Goal: Transaction & Acquisition: Purchase product/service

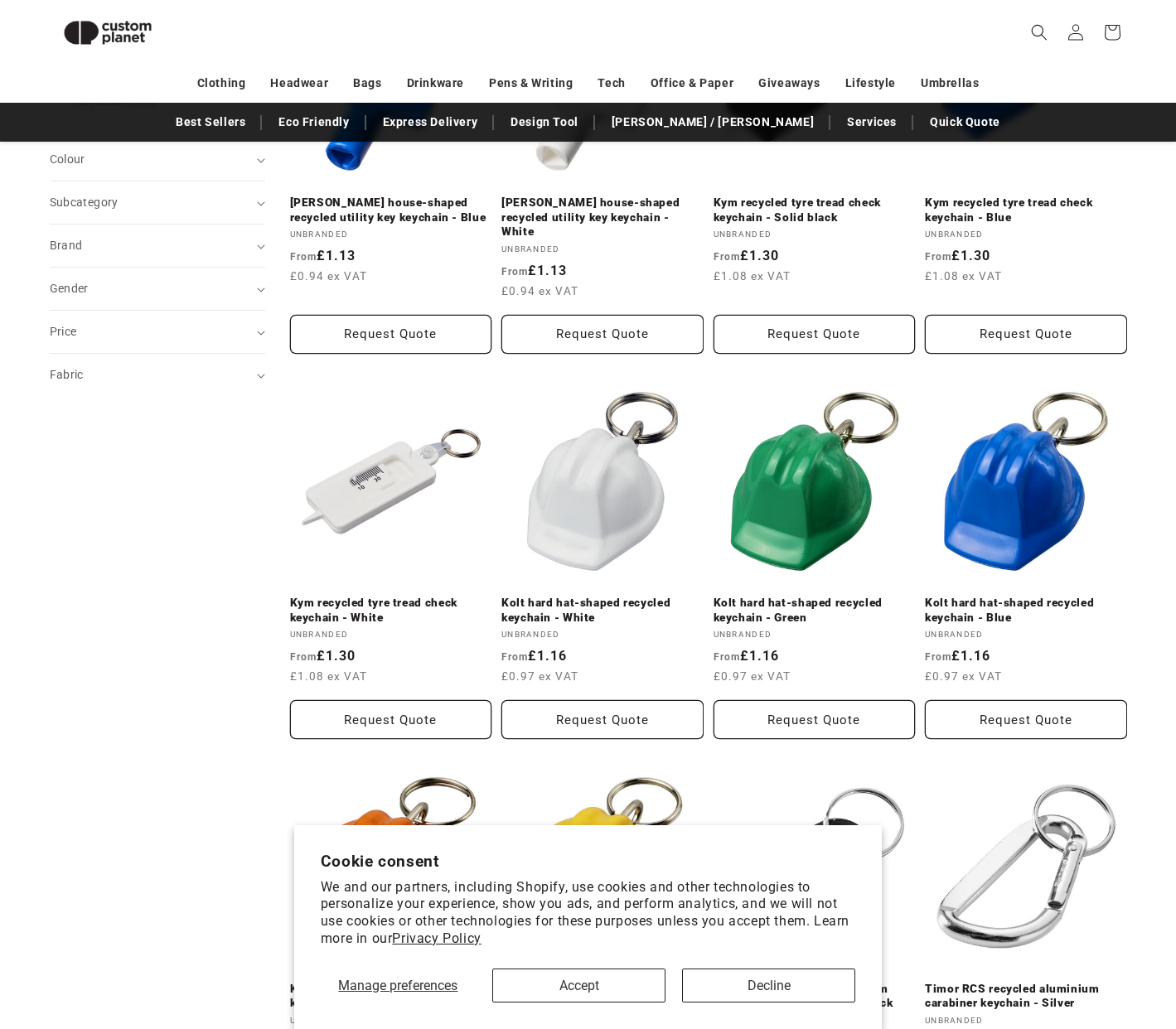
scroll to position [359, 0]
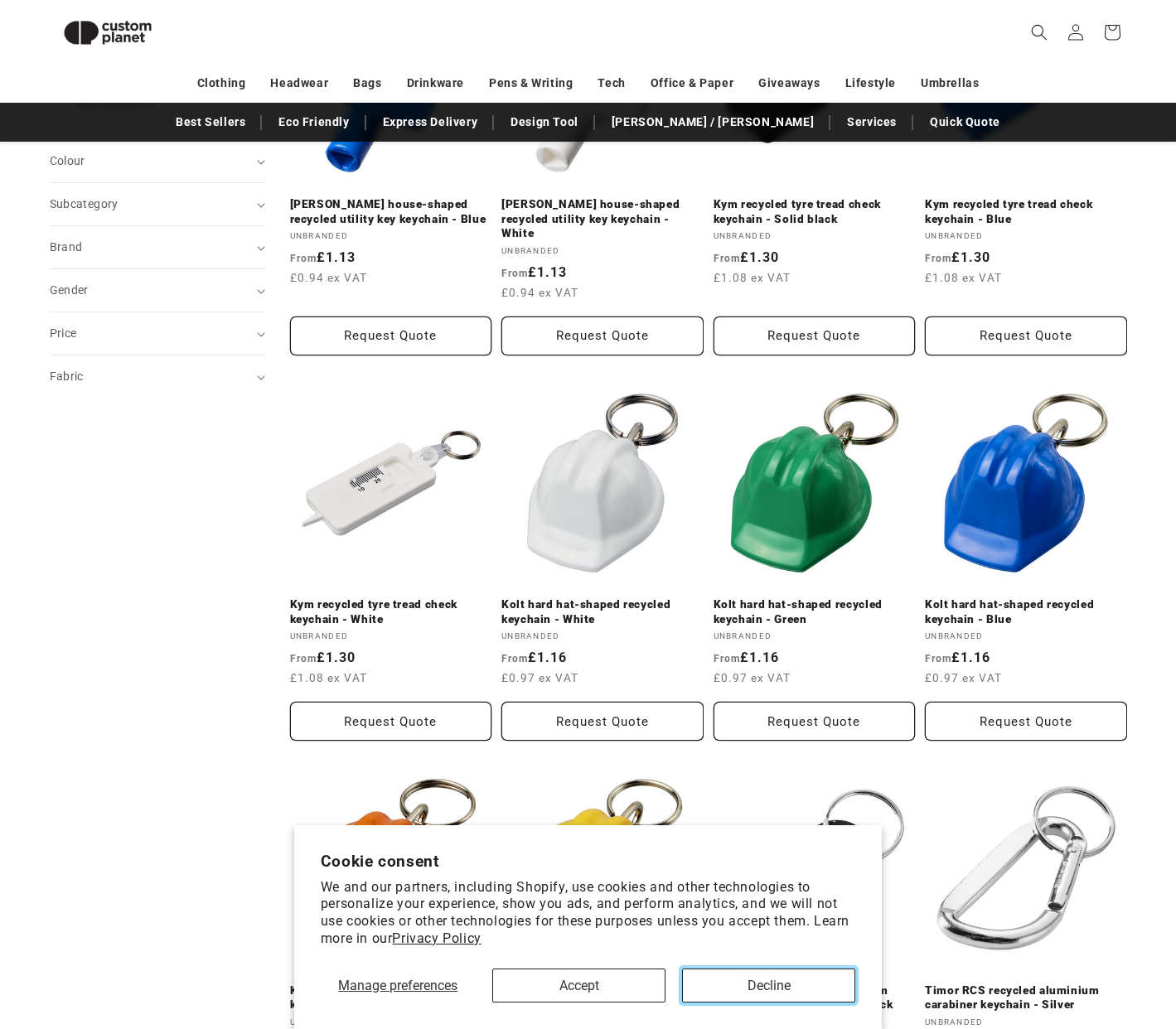
click at [770, 979] on button "Decline" at bounding box center [768, 985] width 173 height 34
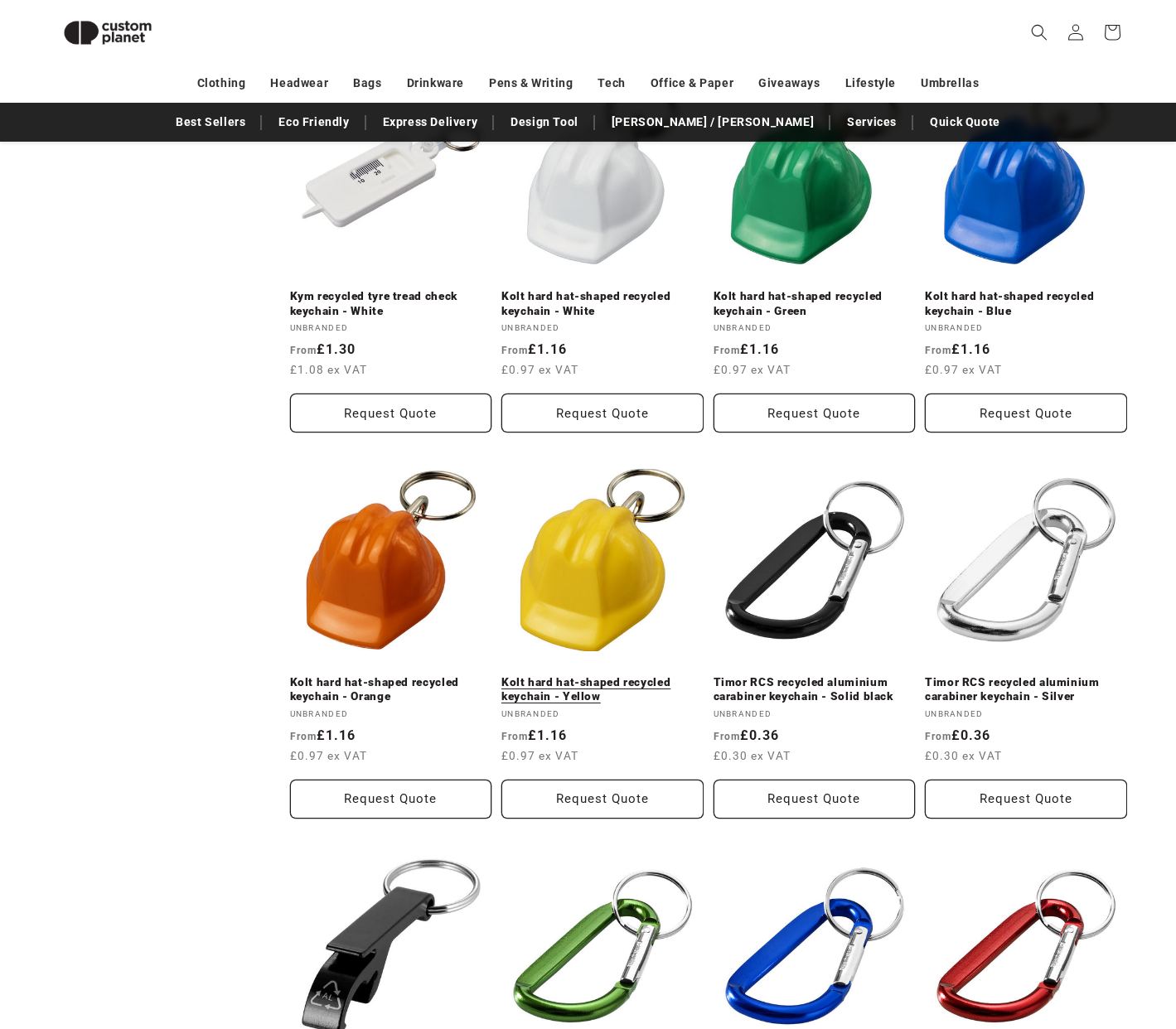
scroll to position [486, 0]
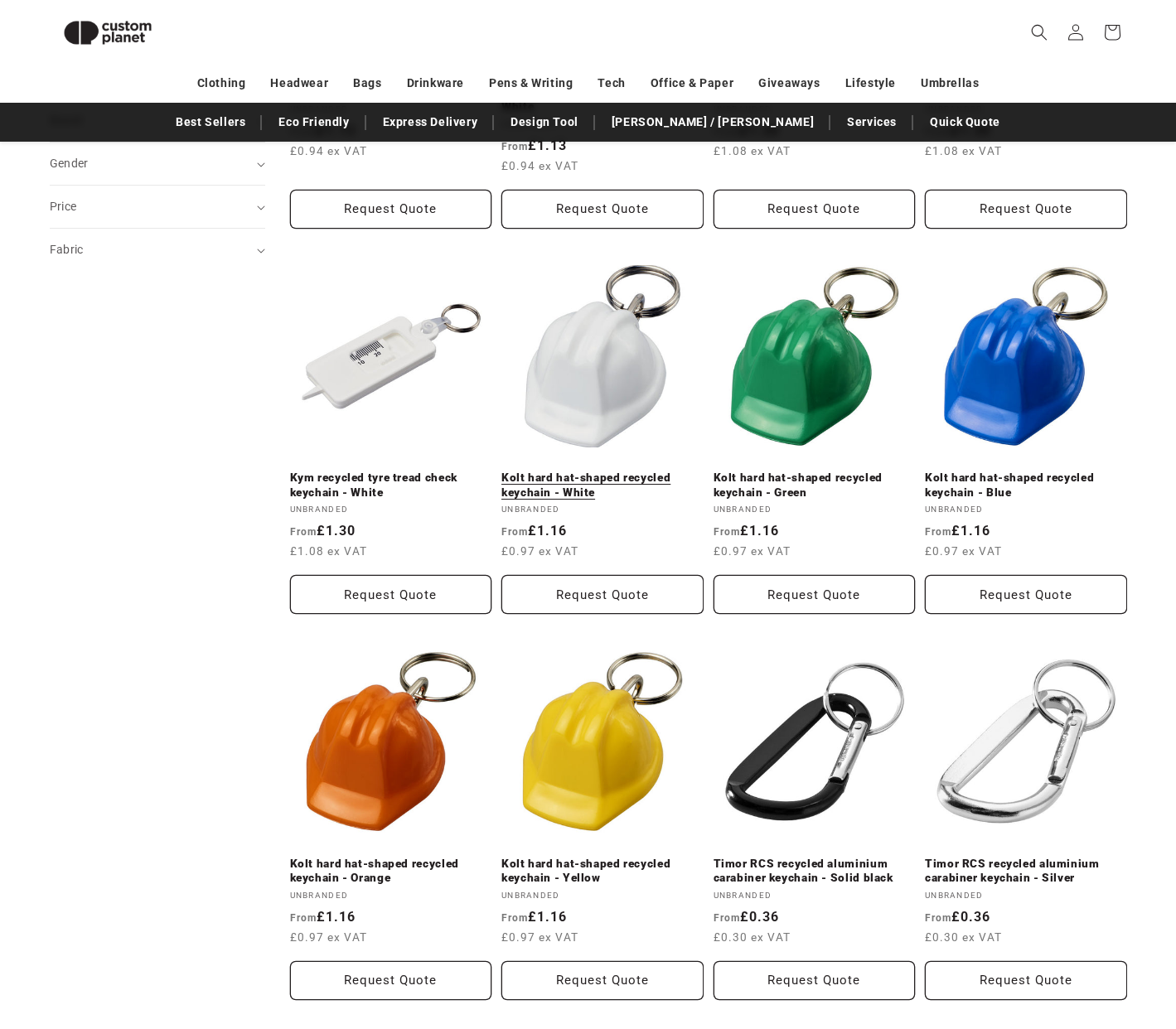
click at [580, 471] on link "Kolt hard hat-shaped recycled keychain - White" at bounding box center [602, 485] width 202 height 29
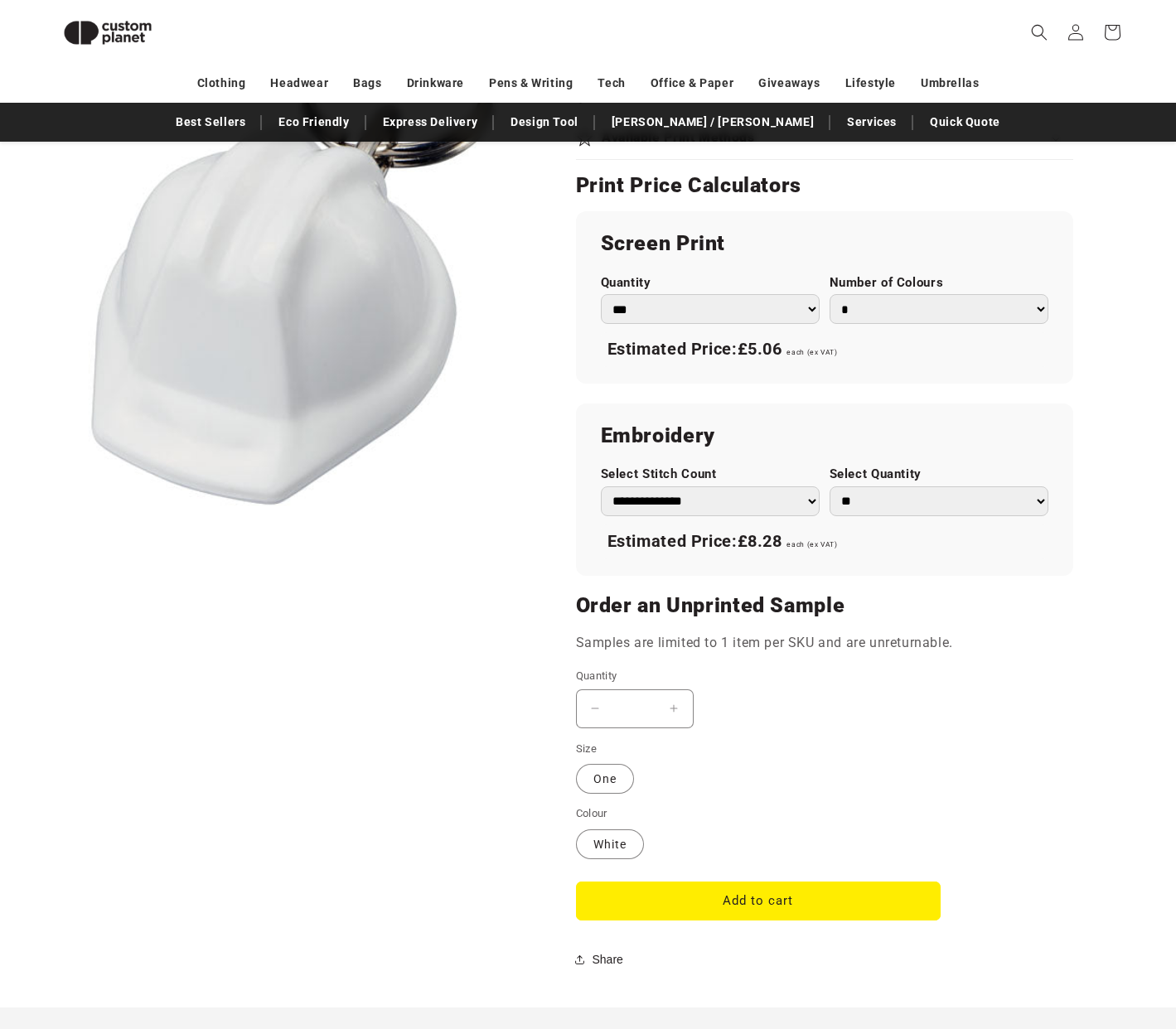
scroll to position [866, 0]
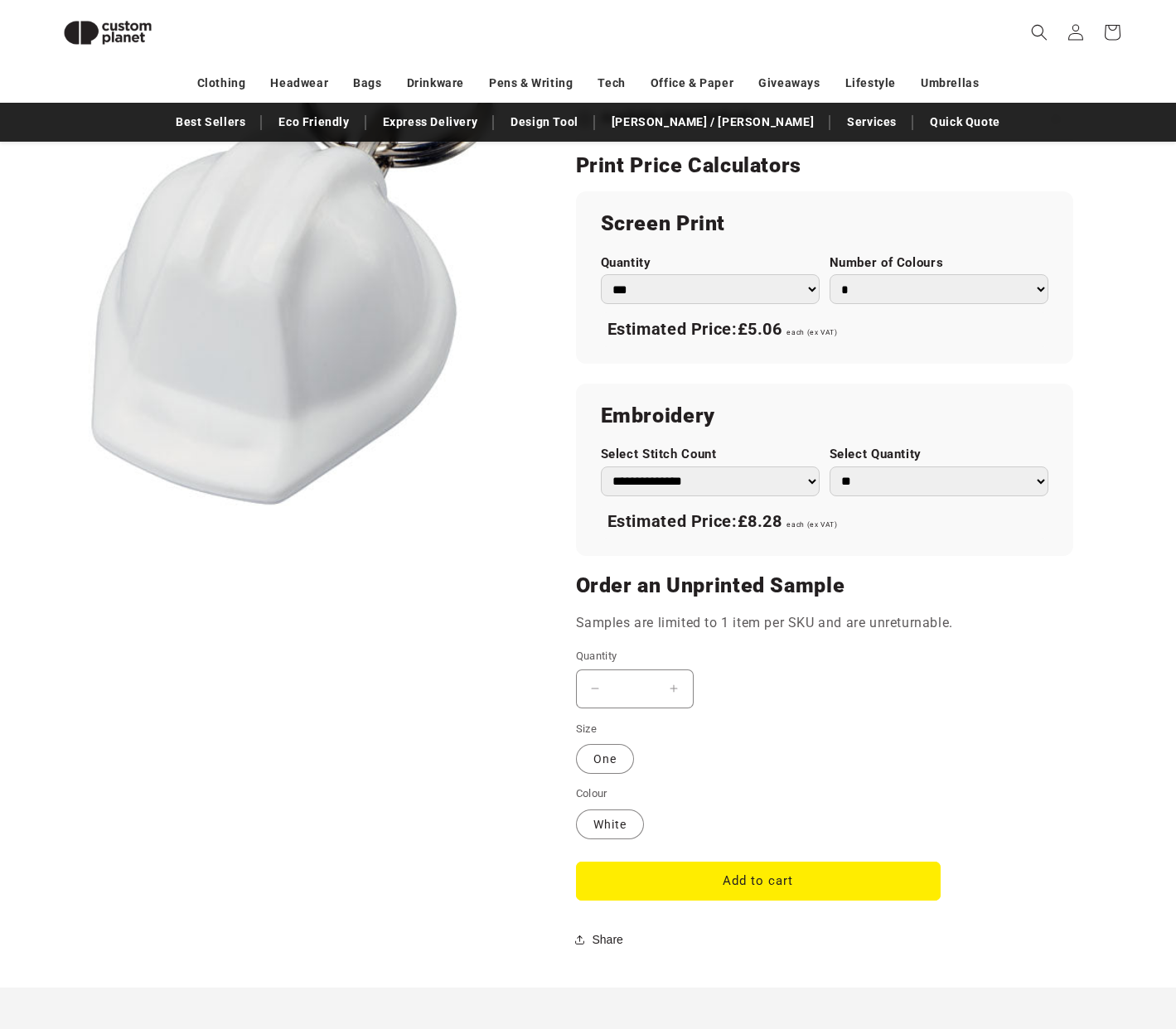
click at [769, 485] on select "**********" at bounding box center [710, 481] width 219 height 31
select select "**"
click at [601, 466] on select "**********" at bounding box center [710, 481] width 219 height 31
click at [759, 481] on select "**********" at bounding box center [710, 481] width 219 height 31
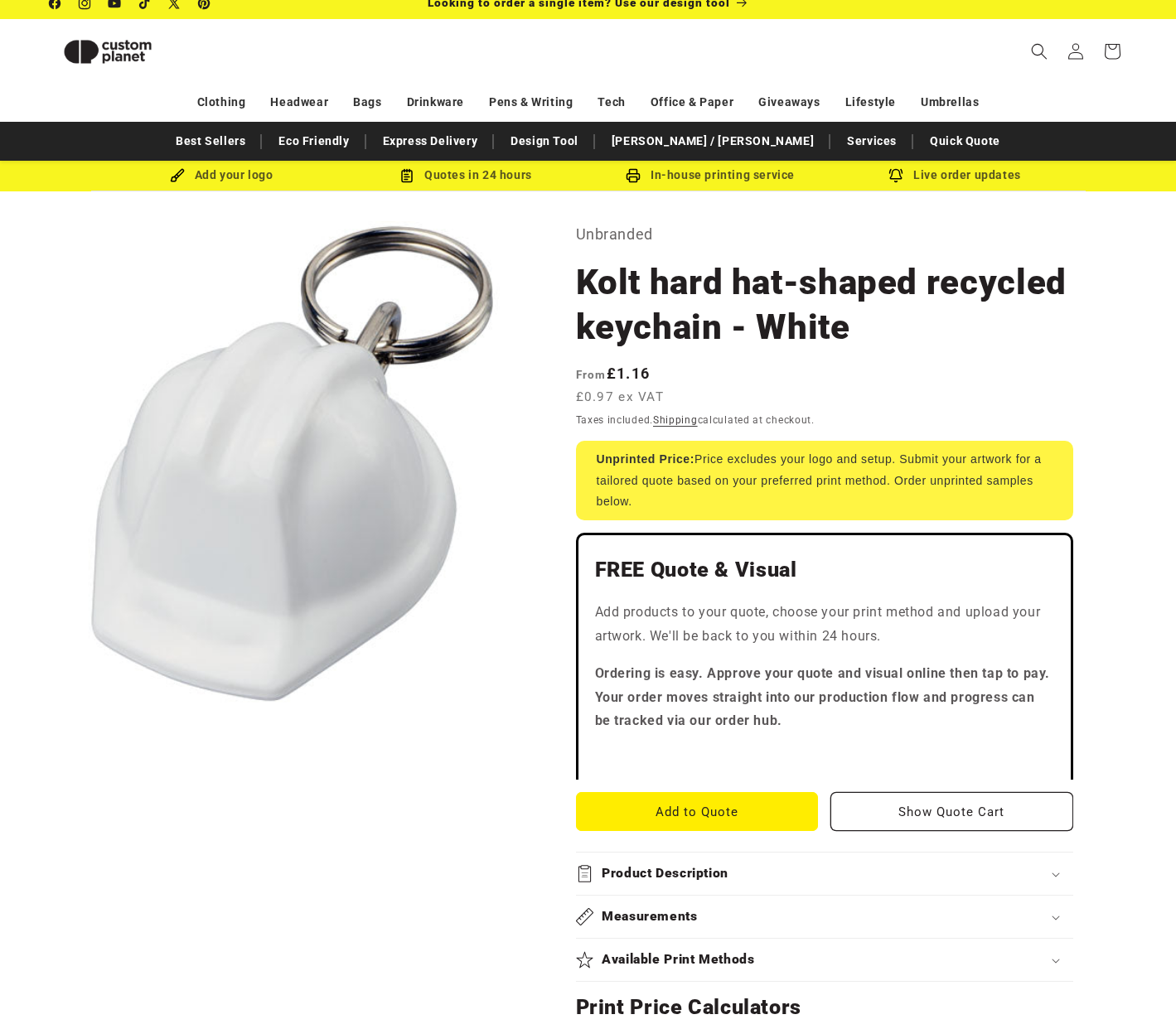
scroll to position [0, 0]
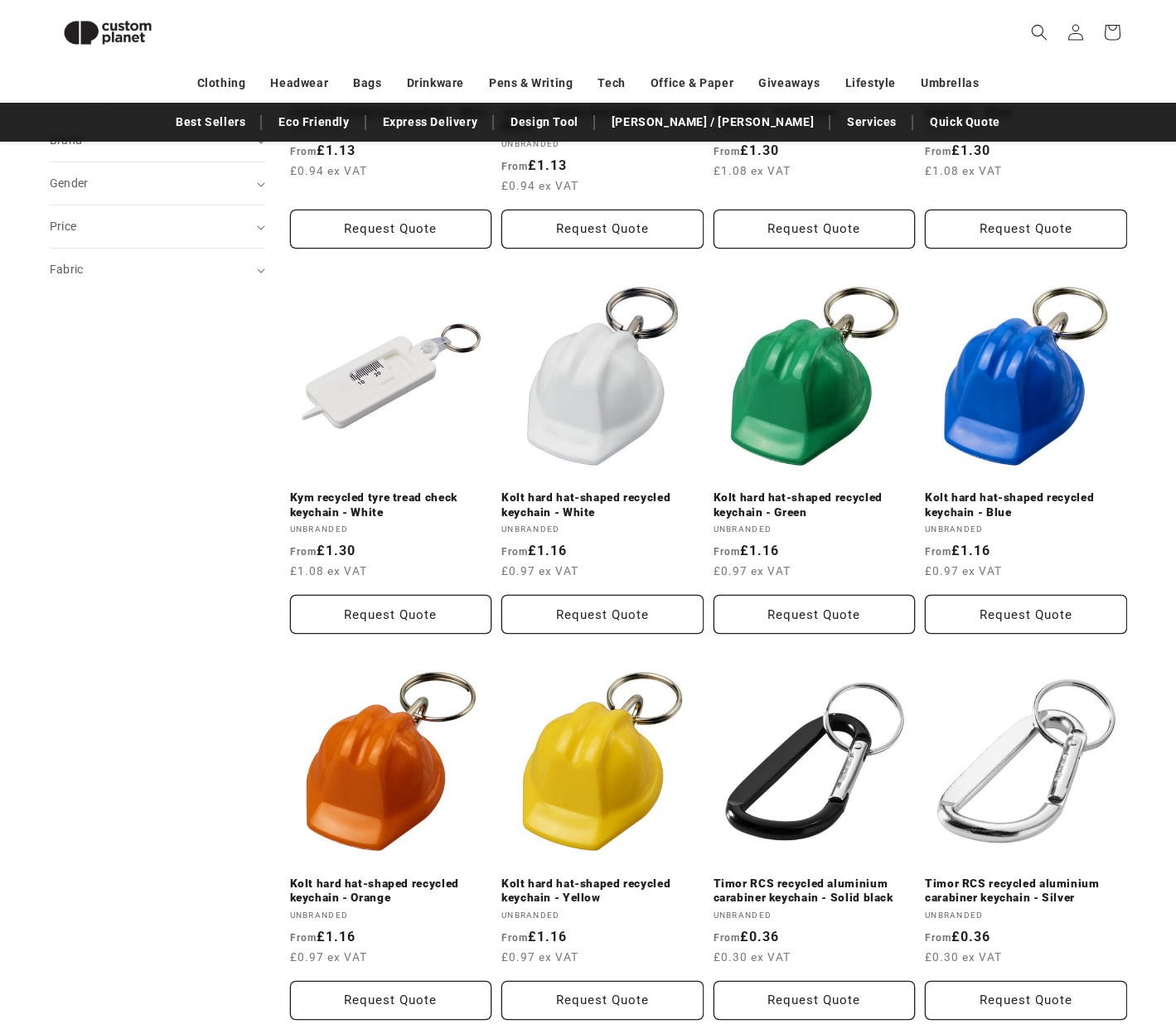
click at [74, 472] on aside "Filter: Remove all Category (0) Category Bubble Levels (1) Bubble Levels (1 pro…" at bounding box center [170, 888] width 241 height 2053
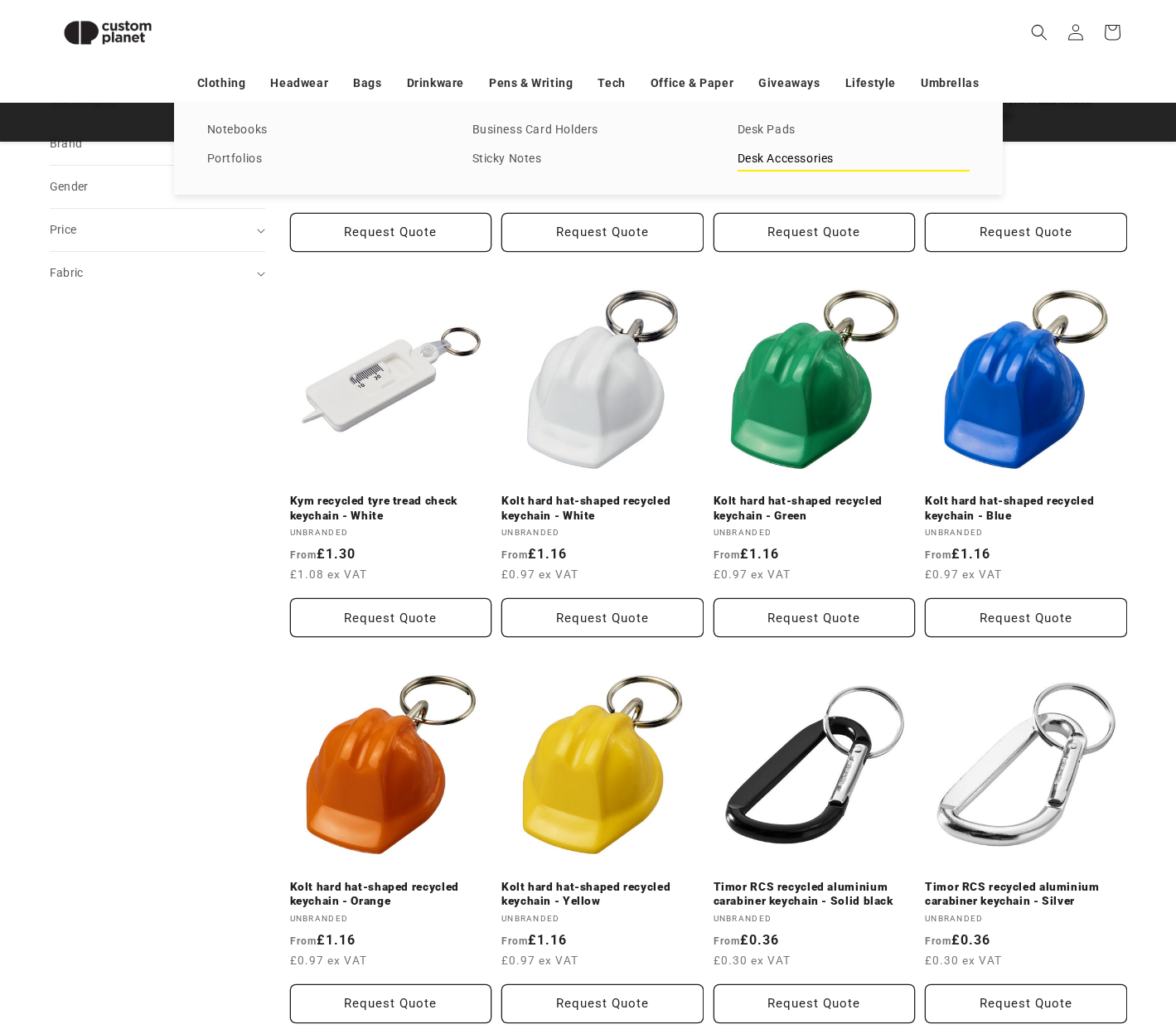
click at [780, 151] on link "Desk Accessories" at bounding box center [854, 160] width 232 height 23
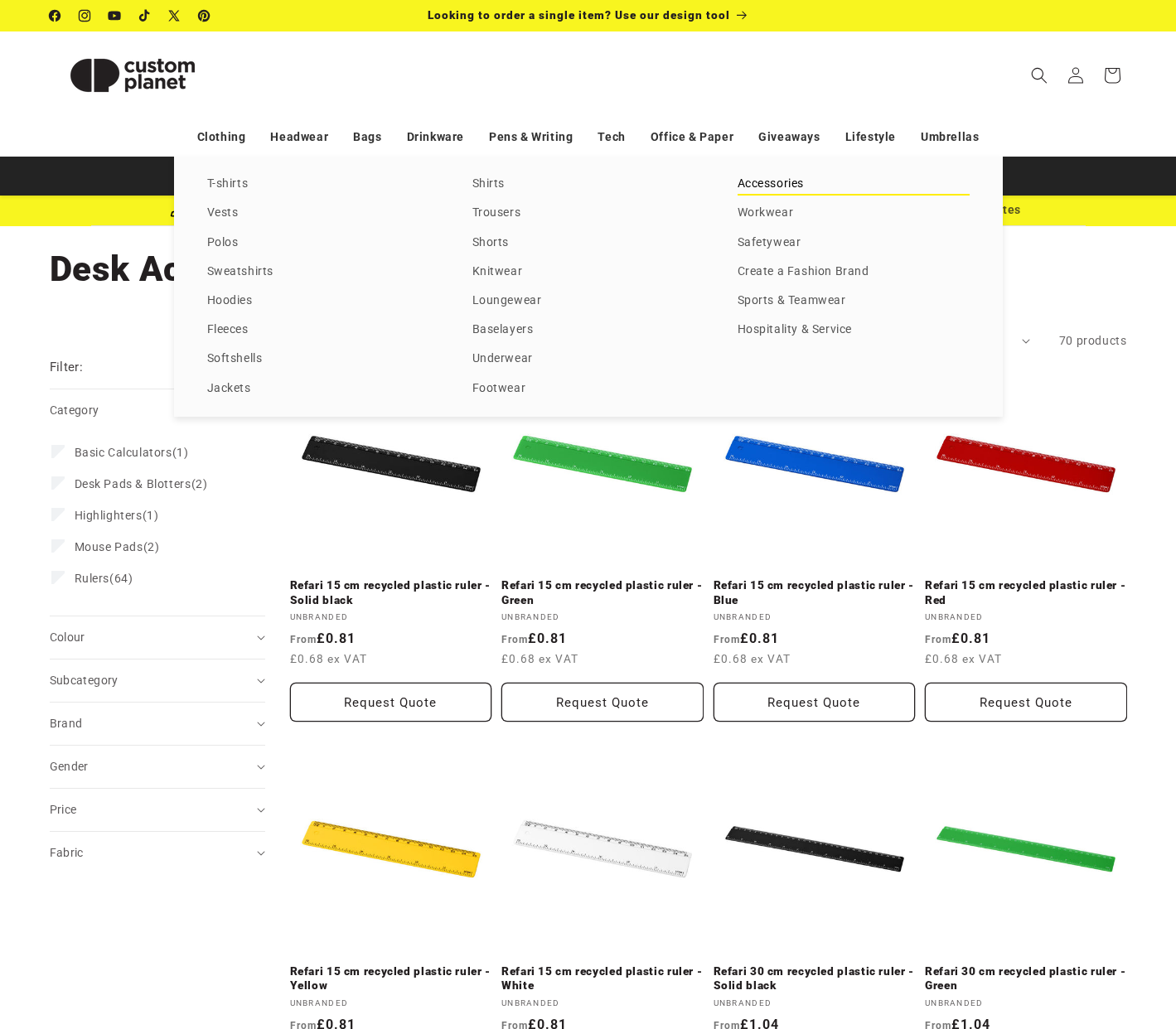
click at [765, 180] on link "Accessories" at bounding box center [854, 184] width 232 height 23
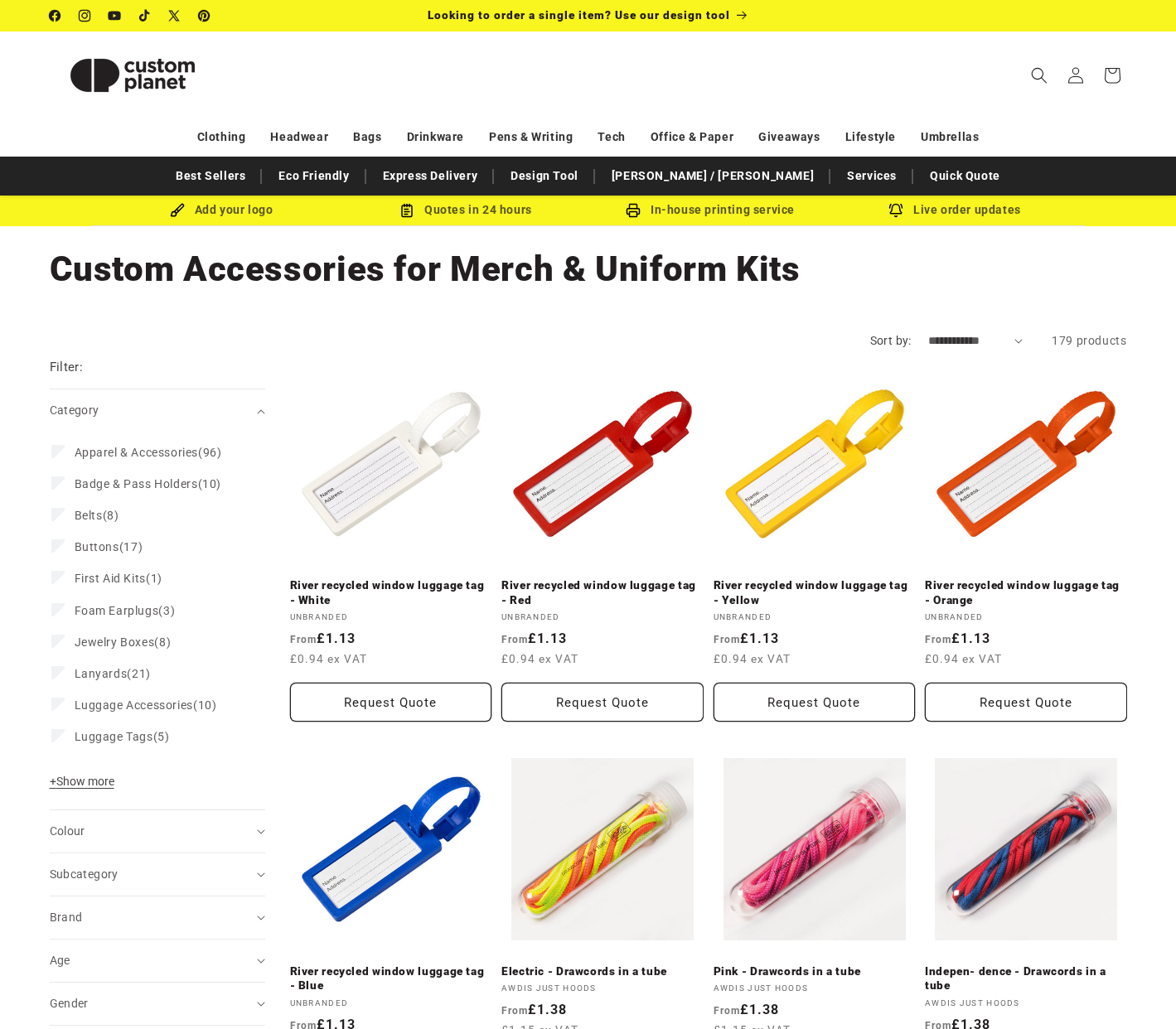
click at [118, 367] on div "Filter: Remove all" at bounding box center [157, 373] width 215 height 31
click at [72, 366] on h2 "Filter:" at bounding box center [67, 367] width 34 height 19
click at [1031, 73] on icon "Search" at bounding box center [1039, 75] width 18 height 18
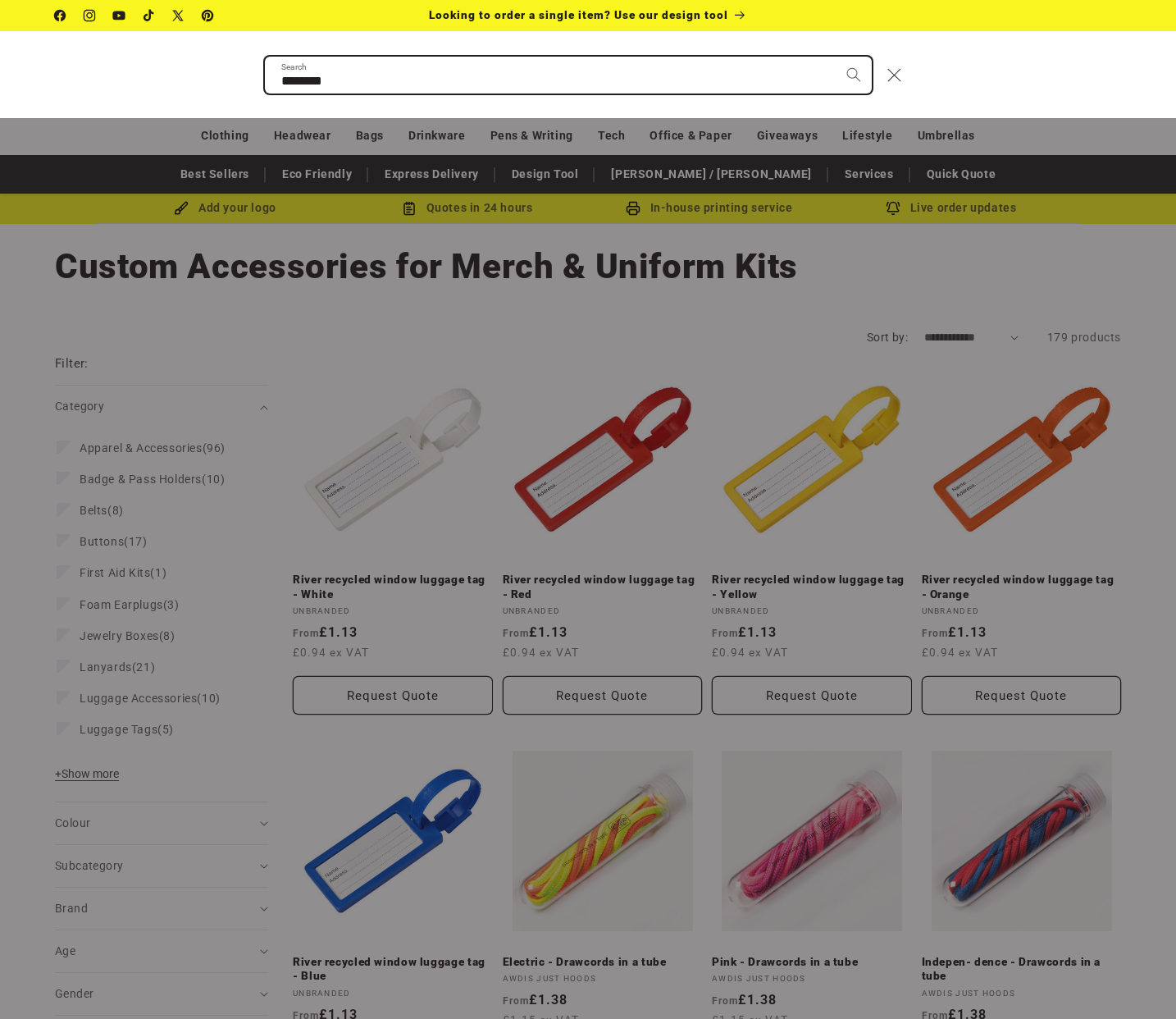
type input "********"
click at [835, 57] on button "Search" at bounding box center [853, 74] width 36 height 36
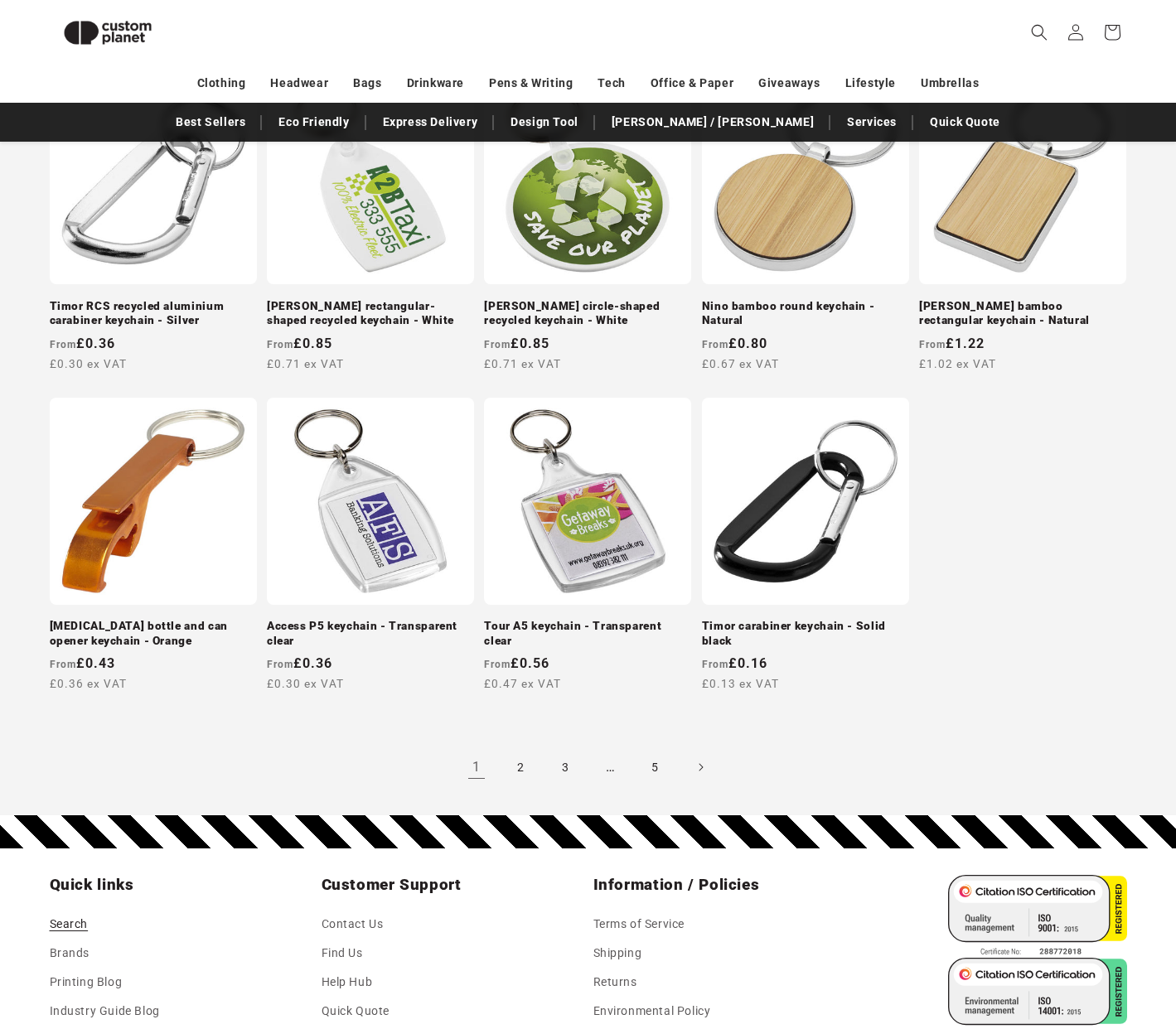
scroll to position [1432, 0]
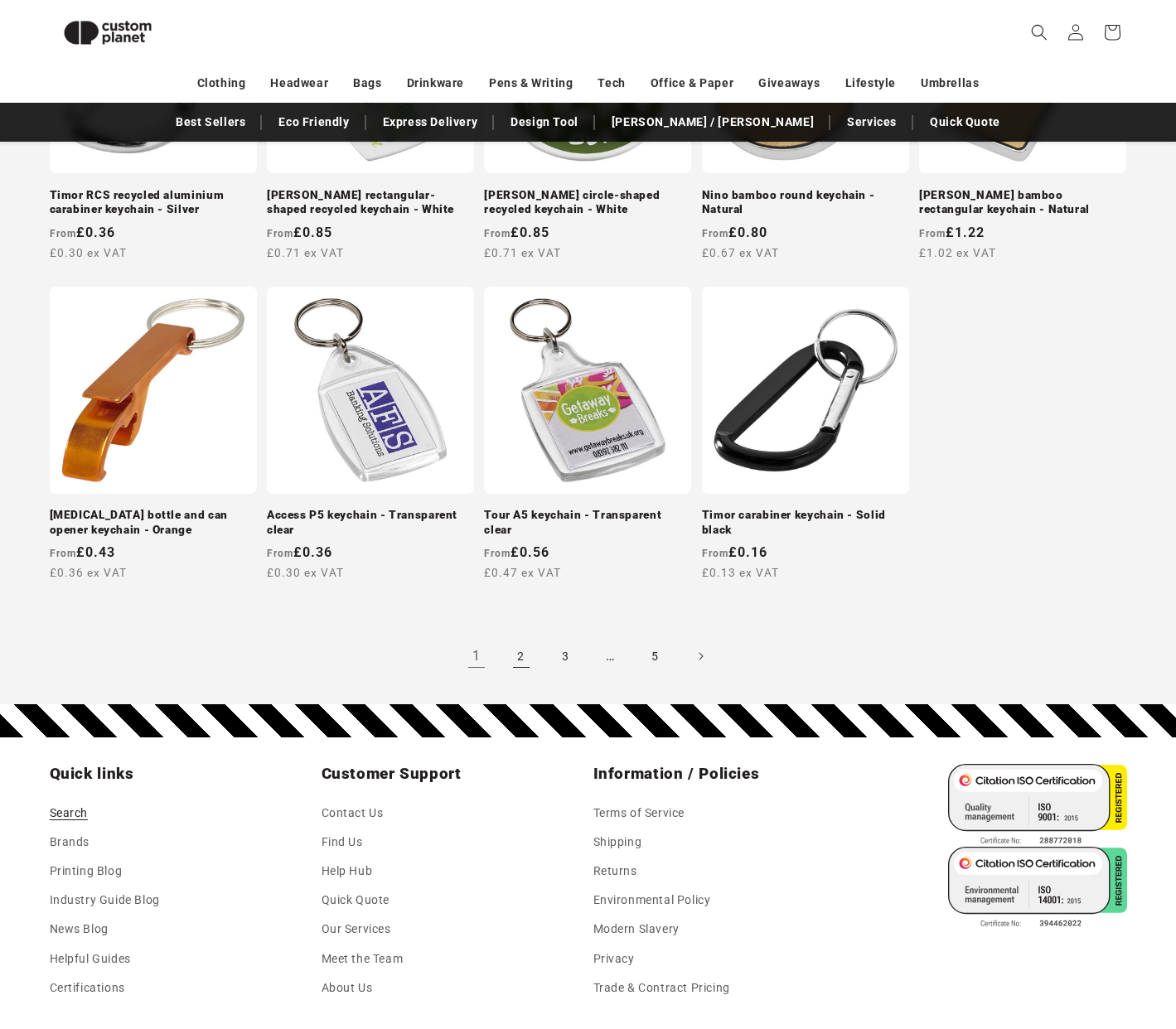
click at [521, 653] on link "2" at bounding box center [521, 656] width 37 height 37
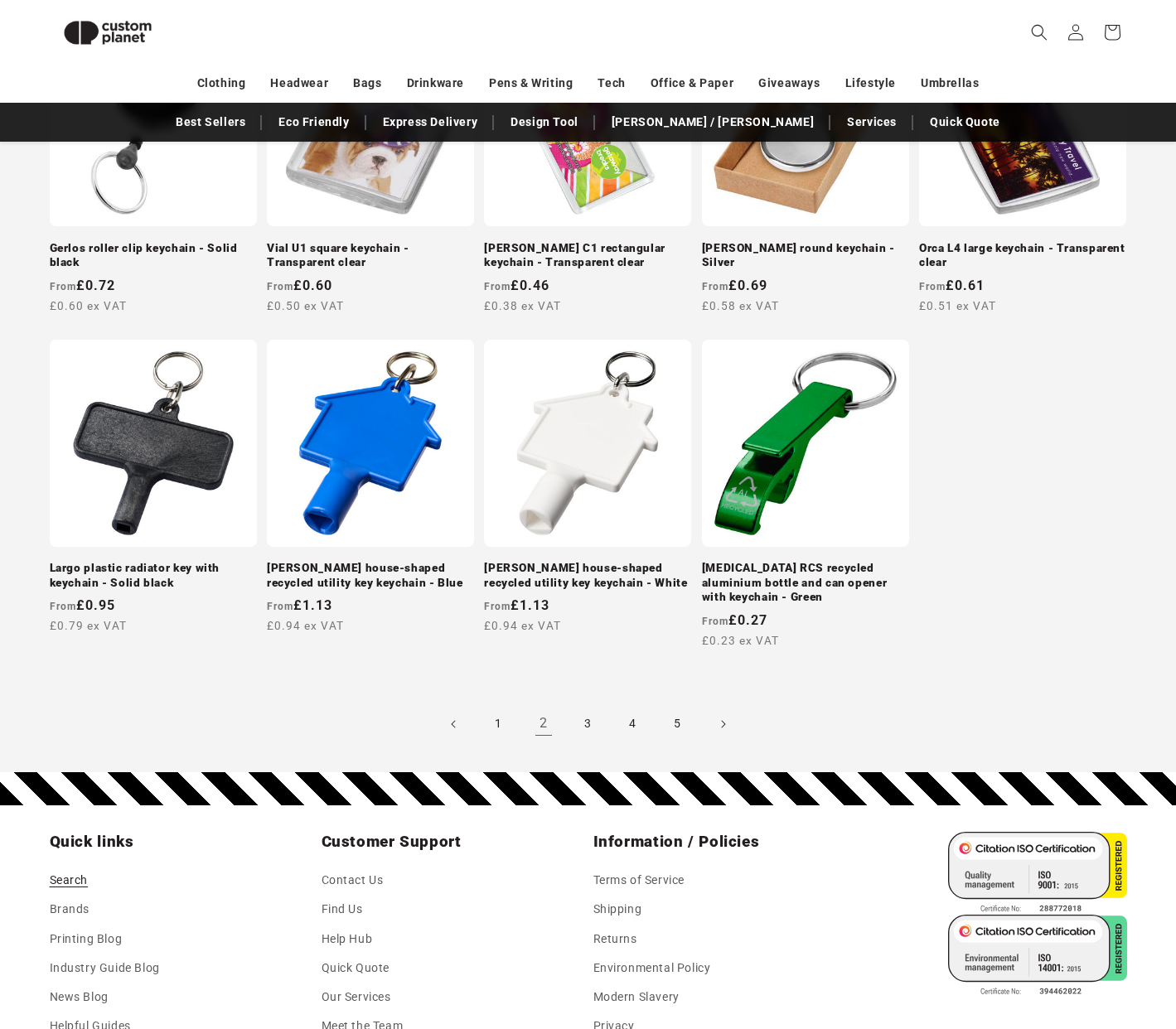
scroll to position [1392, 0]
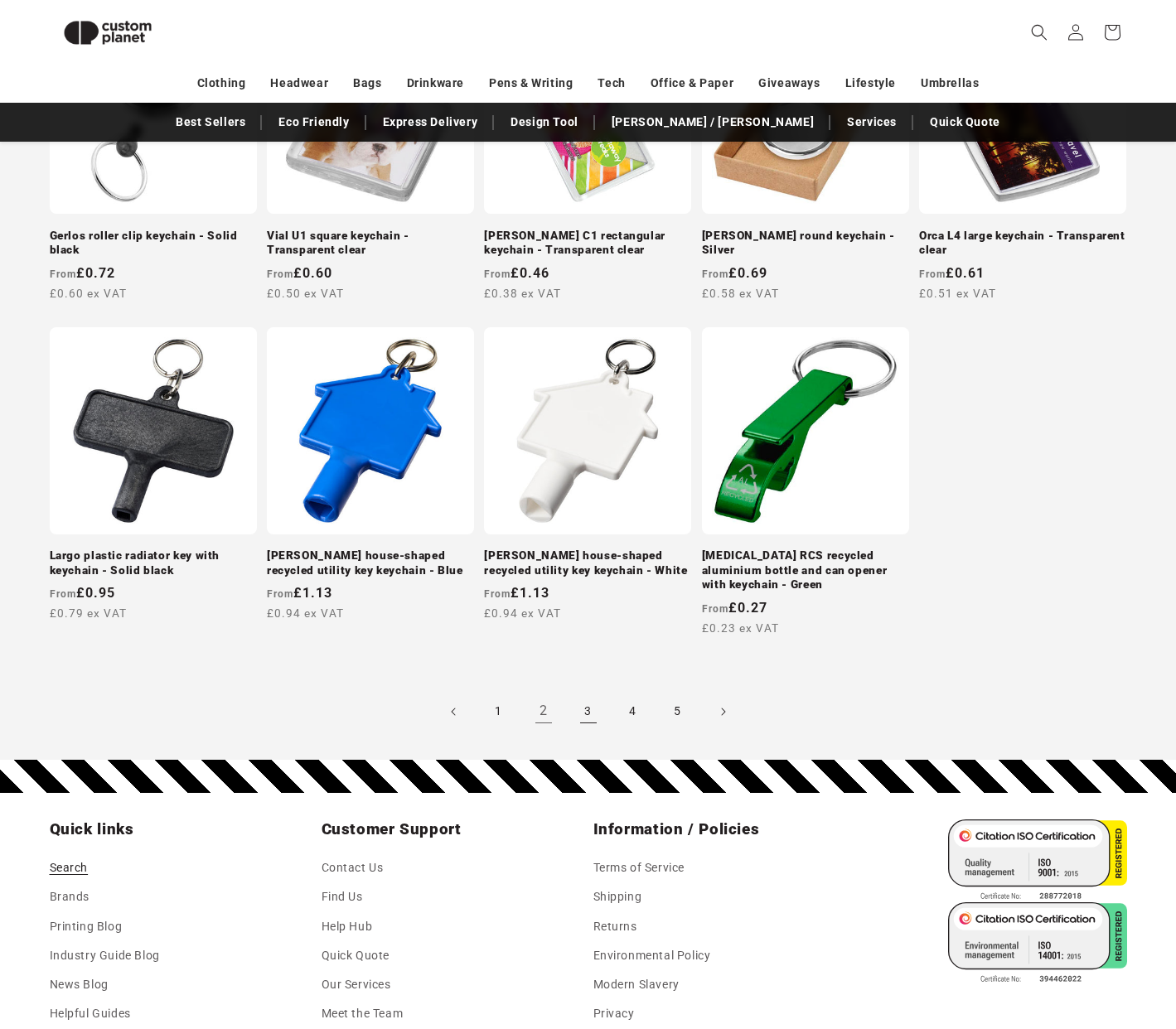
click at [592, 706] on link "3" at bounding box center [588, 711] width 37 height 37
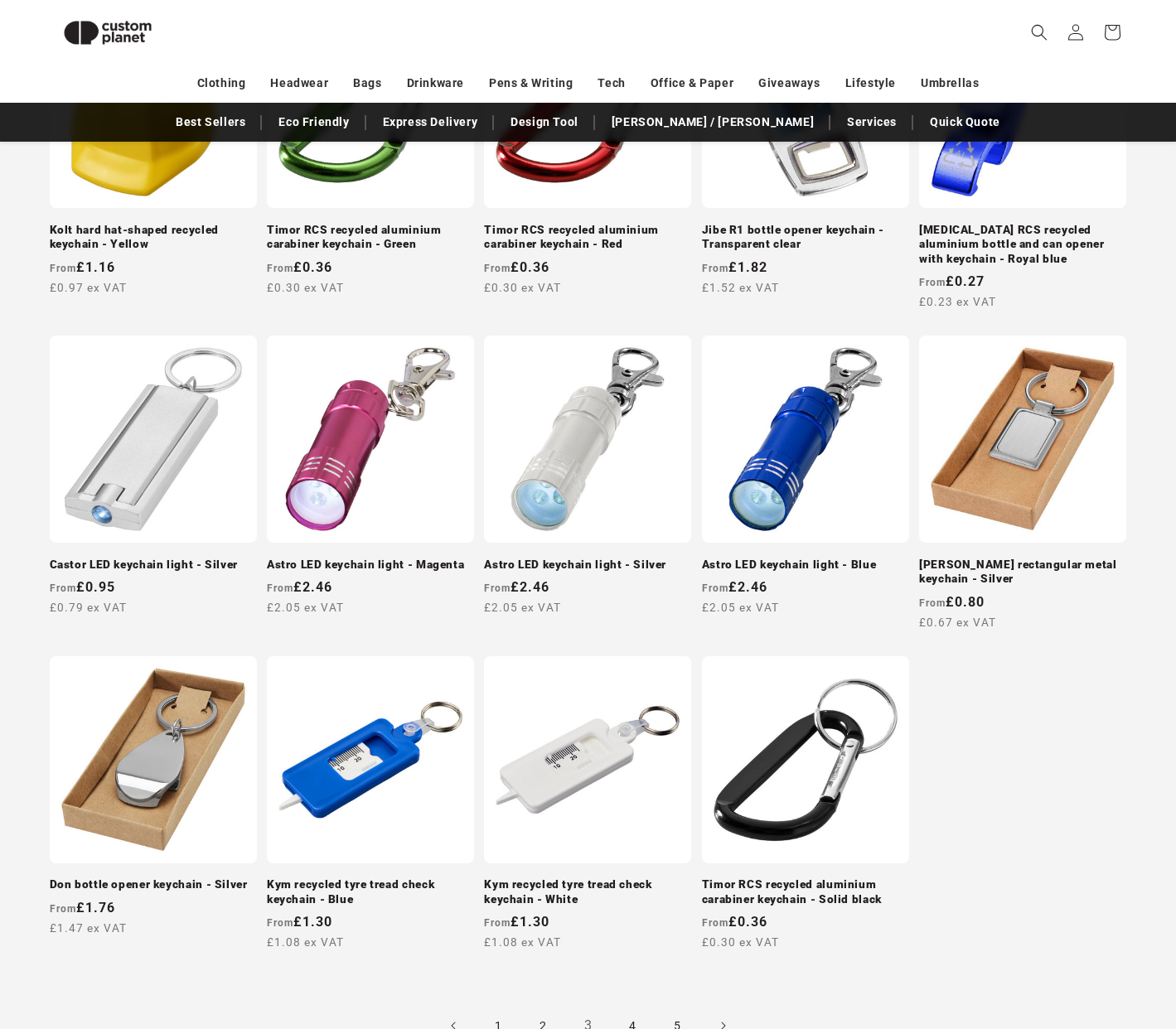
scroll to position [1220, 0]
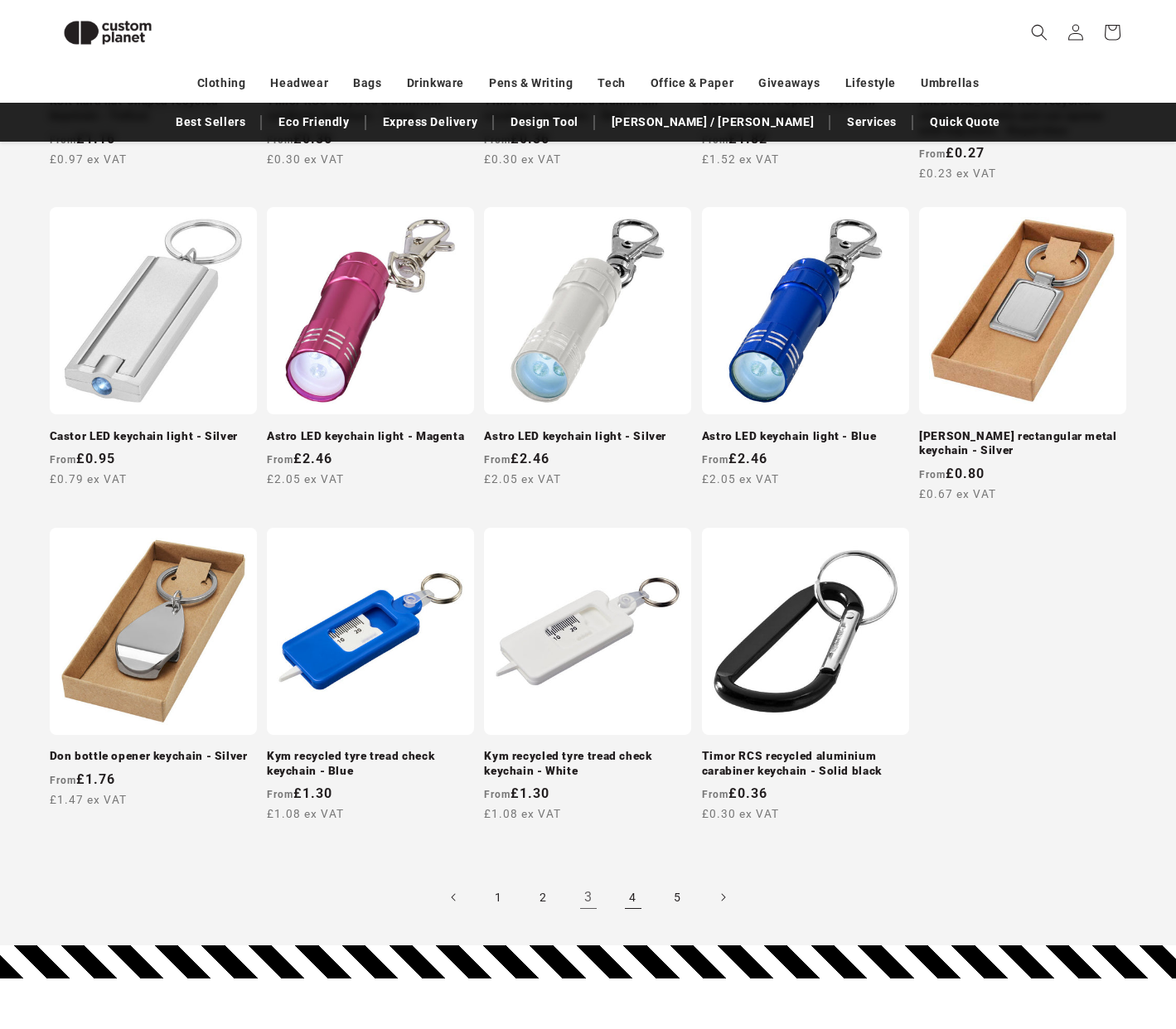
click at [638, 895] on link "4" at bounding box center [633, 896] width 37 height 37
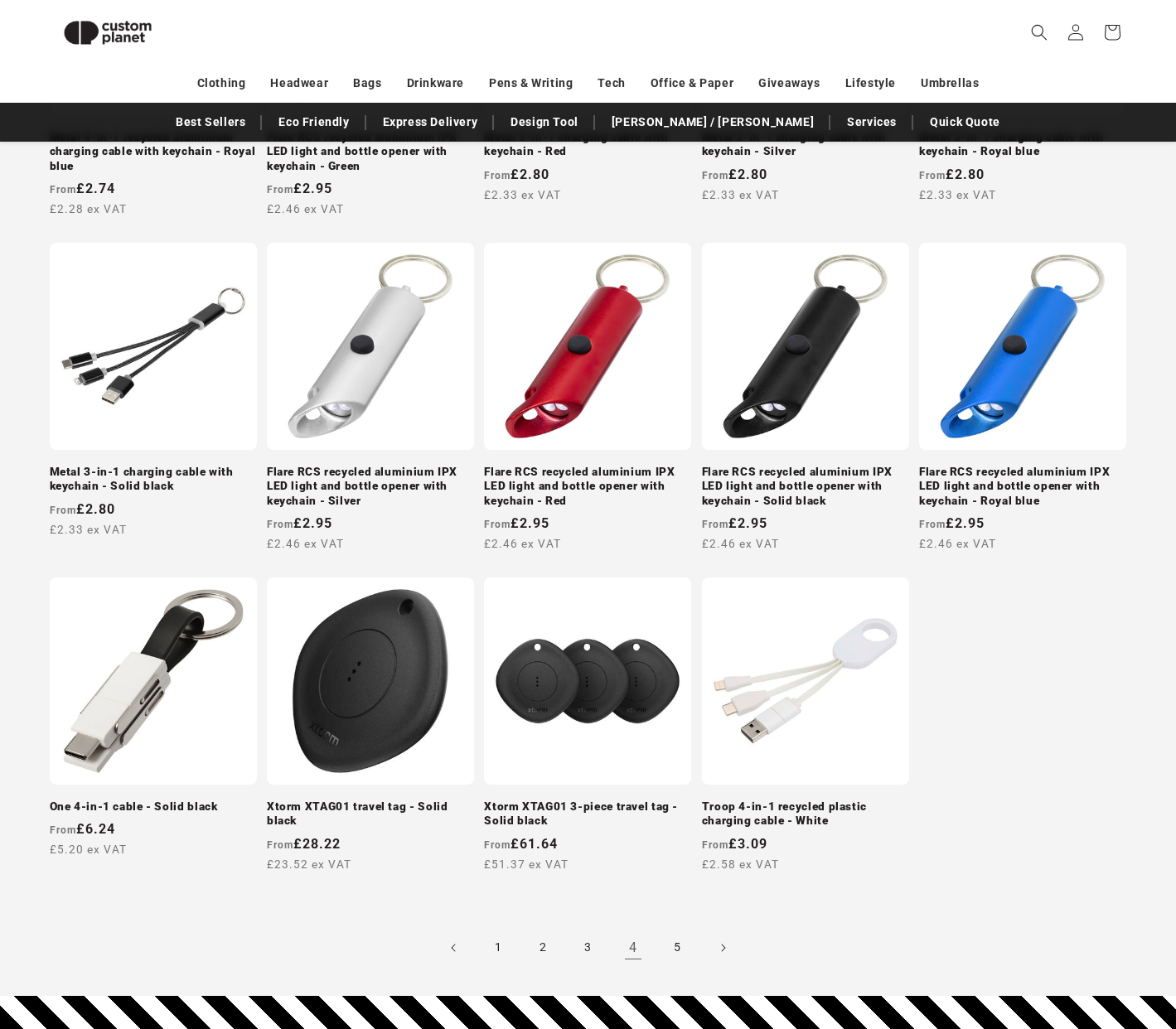
scroll to position [1269, 0]
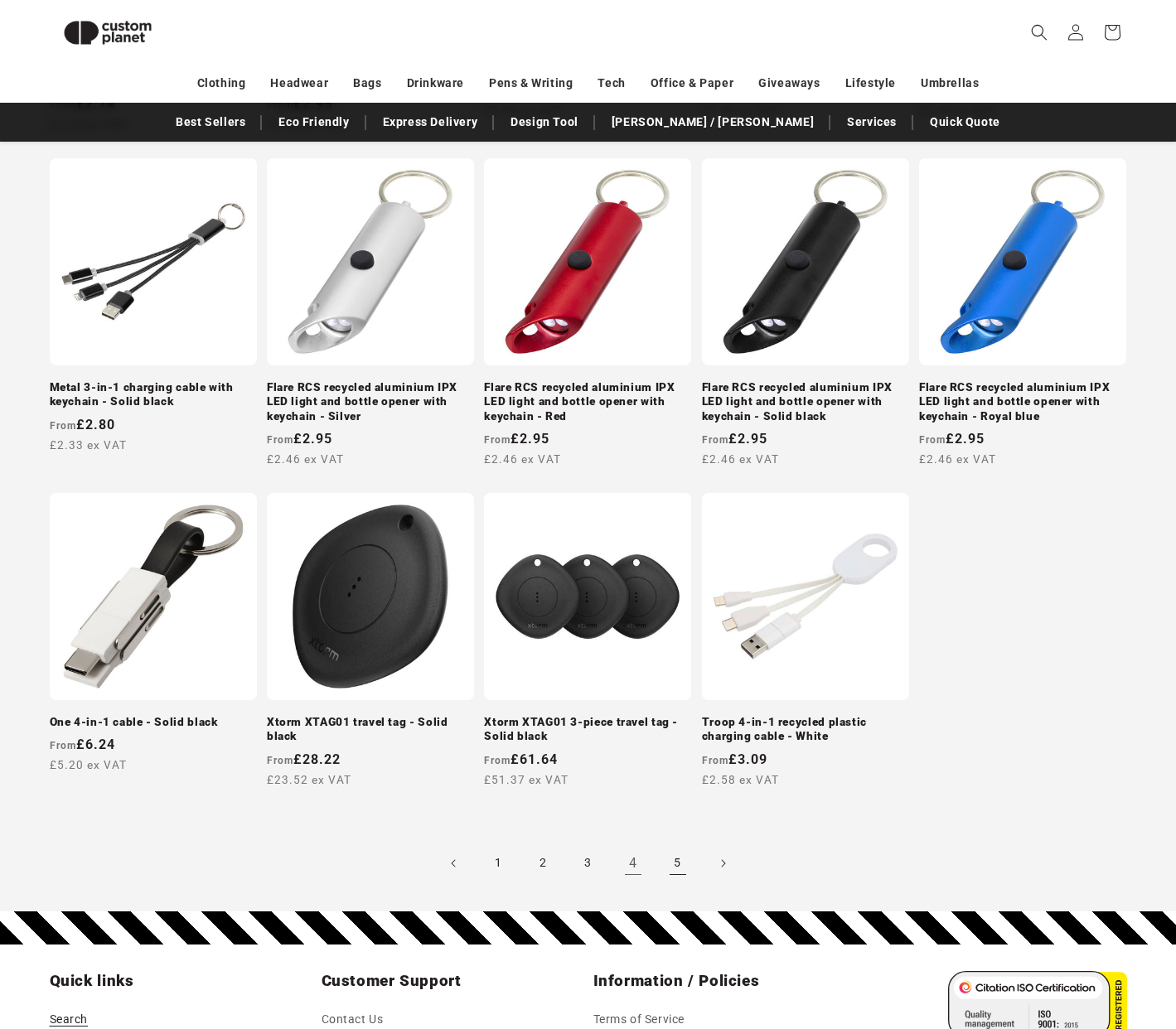
click at [680, 858] on link "5" at bounding box center [678, 863] width 37 height 37
